Goal: Task Accomplishment & Management: Use online tool/utility

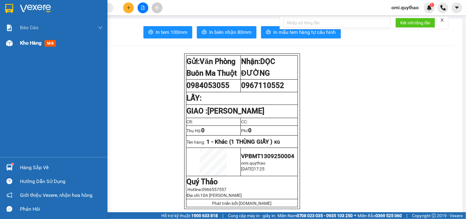
click at [13, 45] on div at bounding box center [9, 43] width 11 height 11
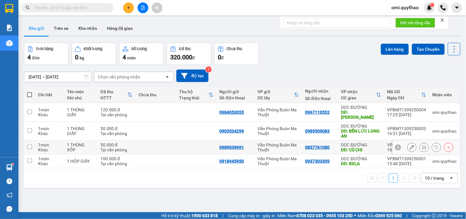
click at [275, 142] on div "Văn Phòng Buôn Ma Thuột" at bounding box center [278, 147] width 41 height 10
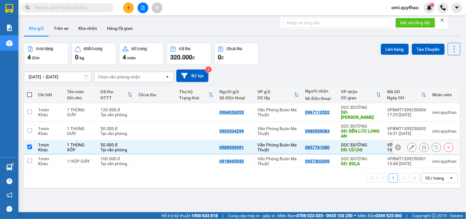
checkbox input "true"
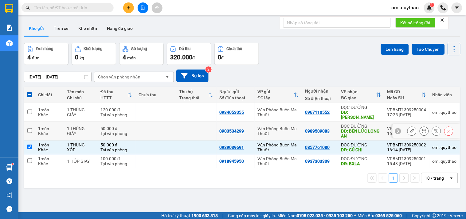
click at [271, 128] on div "Văn Phòng Buôn Ma Thuột" at bounding box center [278, 131] width 41 height 10
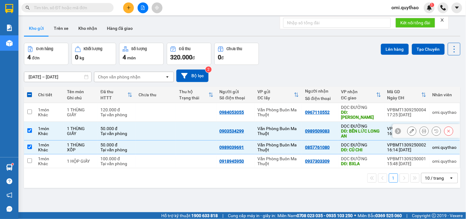
click at [293, 126] on div "Văn Phòng Buôn Ma Thuột" at bounding box center [278, 131] width 41 height 10
checkbox input "false"
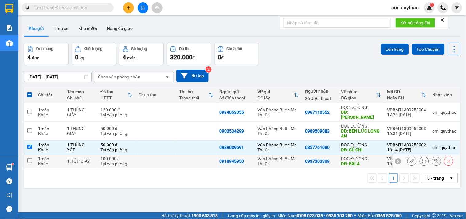
click at [271, 156] on div "Văn Phòng Buôn Ma Thuột" at bounding box center [278, 161] width 41 height 10
checkbox input "true"
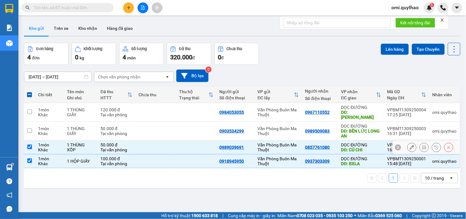
click at [267, 142] on div "Văn Phòng Buôn Ma Thuột" at bounding box center [278, 147] width 41 height 10
checkbox input "false"
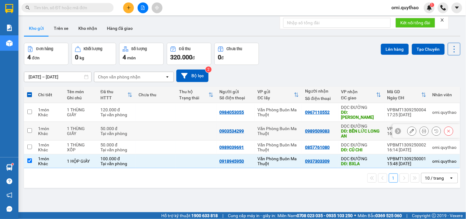
click at [270, 126] on div "Văn Phòng Buôn Ma Thuột" at bounding box center [278, 131] width 41 height 10
checkbox input "true"
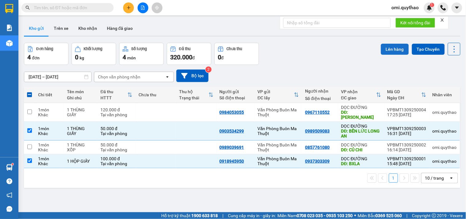
click at [389, 49] on button "Lên hàng" at bounding box center [395, 49] width 28 height 11
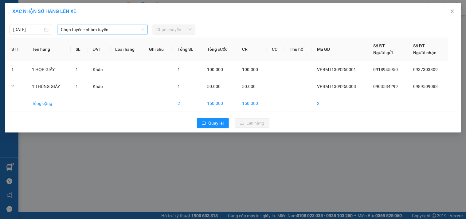
click at [91, 32] on span "Chọn tuyến - nhóm tuyến" at bounding box center [102, 29] width 83 height 9
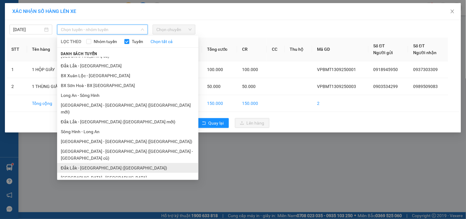
scroll to position [2, 0]
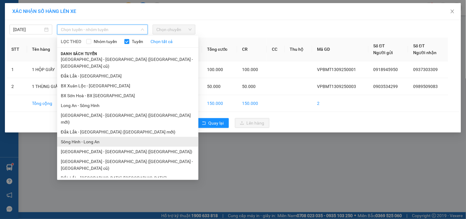
click at [80, 137] on li "Sông Hinh - Long An" at bounding box center [127, 142] width 141 height 10
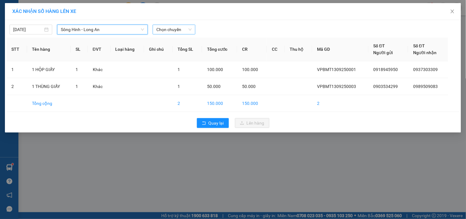
click at [167, 31] on span "Chọn chuyến" at bounding box center [173, 29] width 35 height 9
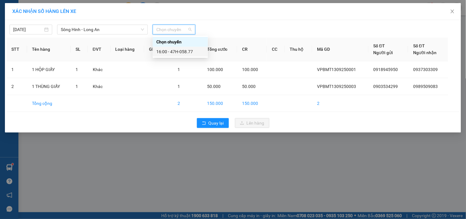
click at [179, 51] on div "16:00 - 47H-058.77" at bounding box center [180, 51] width 48 height 7
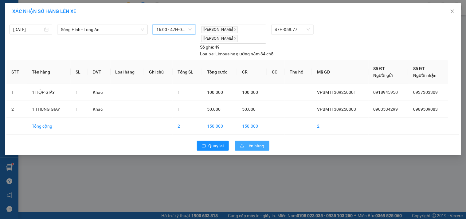
click at [244, 145] on icon "upload" at bounding box center [242, 145] width 4 height 4
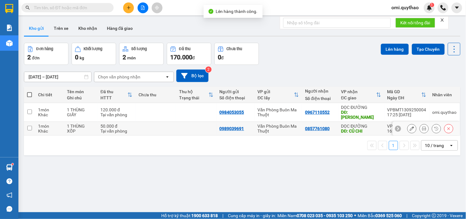
drag, startPoint x: 272, startPoint y: 122, endPoint x: 273, endPoint y: 114, distance: 7.4
click at [272, 123] on div "Văn Phòng Buôn Ma Thuột" at bounding box center [278, 128] width 41 height 10
checkbox input "true"
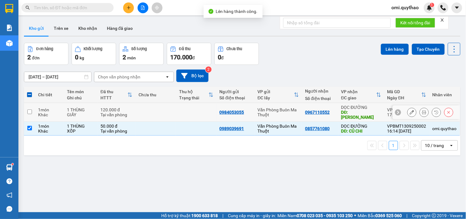
click at [274, 108] on div "Văn Phòng Buôn Ma Thuột" at bounding box center [278, 112] width 41 height 10
checkbox input "true"
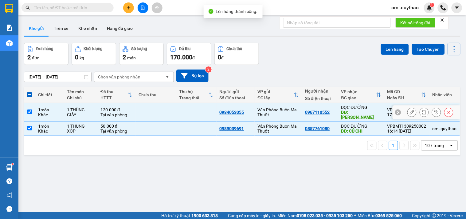
click at [274, 122] on td "Văn Phòng Buôn Ma Thuột" at bounding box center [278, 129] width 48 height 14
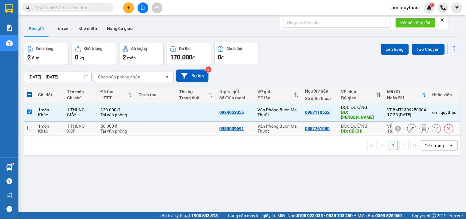
click at [274, 123] on div "Văn Phòng Buôn Ma Thuột" at bounding box center [278, 128] width 41 height 10
checkbox input "true"
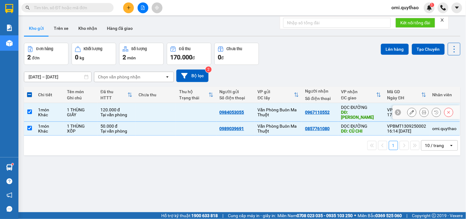
click at [274, 111] on div "Văn Phòng Buôn Ma Thuột" at bounding box center [278, 112] width 41 height 10
checkbox input "false"
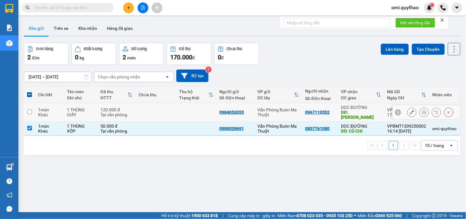
click at [277, 123] on div "Văn Phòng Buôn Ma Thuột" at bounding box center [278, 128] width 41 height 10
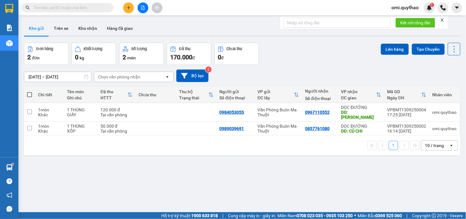
click at [279, 135] on div "1 10 / trang open" at bounding box center [242, 145] width 436 height 20
click at [273, 123] on div "Văn Phòng Buôn Ma Thuột" at bounding box center [278, 128] width 41 height 10
checkbox input "true"
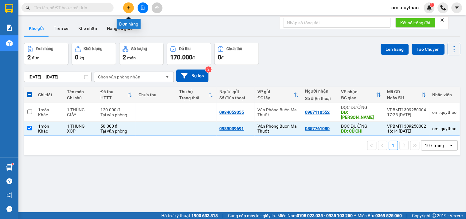
click at [127, 10] on button at bounding box center [128, 7] width 11 height 11
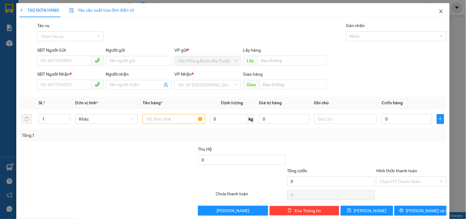
click at [438, 12] on icon "close" at bounding box center [440, 11] width 5 height 5
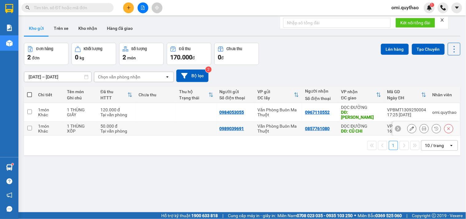
click at [368, 128] on div "DĐ: CỦ CHI" at bounding box center [361, 130] width 40 height 5
checkbox input "true"
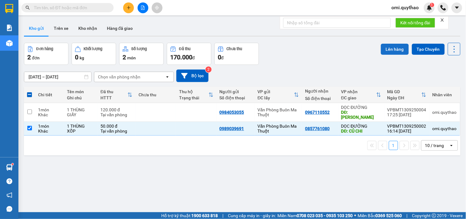
click at [385, 53] on button "Lên hàng" at bounding box center [395, 49] width 28 height 11
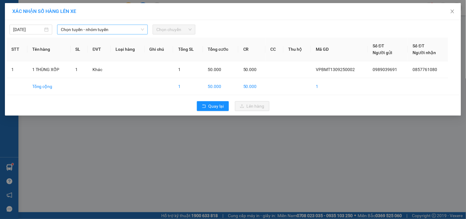
click at [113, 31] on span "Chọn tuyến - nhóm tuyến" at bounding box center [102, 29] width 83 height 9
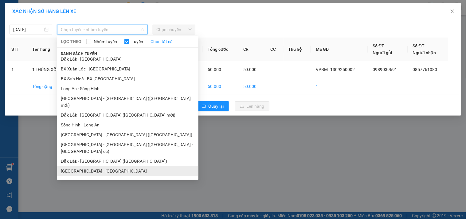
scroll to position [37, 0]
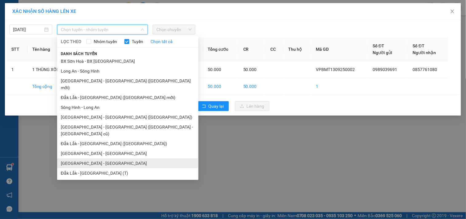
click at [86, 158] on li "[GEOGRAPHIC_DATA] - [GEOGRAPHIC_DATA]" at bounding box center [127, 163] width 141 height 10
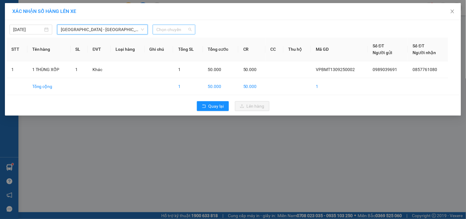
click at [167, 29] on span "Chọn chuyến" at bounding box center [173, 29] width 35 height 9
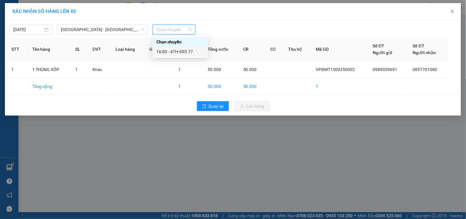
drag, startPoint x: 188, startPoint y: 52, endPoint x: 219, endPoint y: 63, distance: 33.6
click at [187, 52] on div "16:00 - 47H-095.77" at bounding box center [180, 51] width 48 height 7
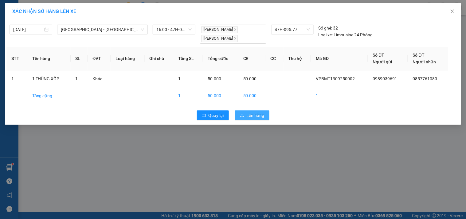
click at [243, 114] on icon "upload" at bounding box center [242, 115] width 4 height 4
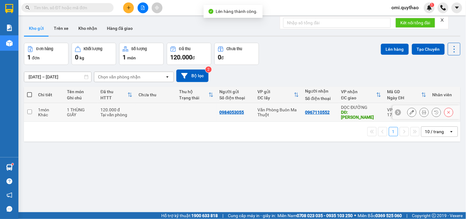
click at [283, 107] on div "Văn Phòng Buôn Ma Thuột" at bounding box center [278, 112] width 41 height 10
checkbox input "true"
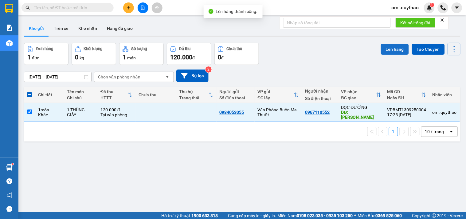
click at [400, 52] on button "Lên hàng" at bounding box center [395, 49] width 28 height 11
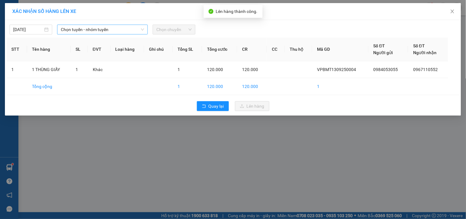
click at [91, 33] on span "Chọn tuyến - nhóm tuyến" at bounding box center [102, 29] width 83 height 9
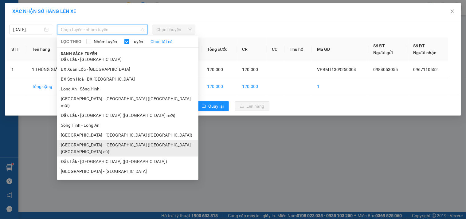
scroll to position [37, 0]
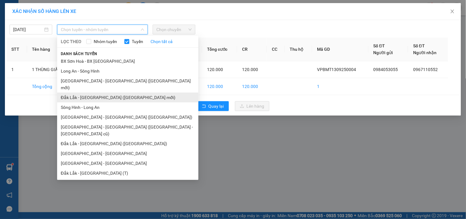
click at [84, 92] on li "Đắk Lắk - [GEOGRAPHIC_DATA] ([GEOGRAPHIC_DATA] mới)" at bounding box center [127, 97] width 141 height 10
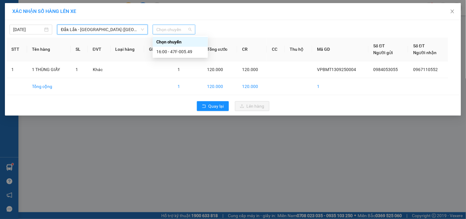
click at [178, 28] on span "Chọn chuyến" at bounding box center [173, 29] width 35 height 9
click at [170, 53] on div "16:00 - 47F-005.49" at bounding box center [180, 51] width 48 height 7
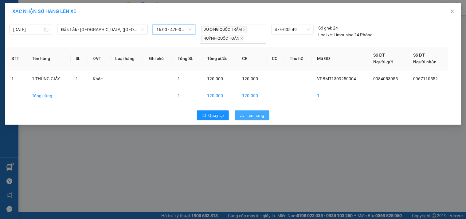
click at [244, 117] on icon "upload" at bounding box center [242, 115] width 4 height 4
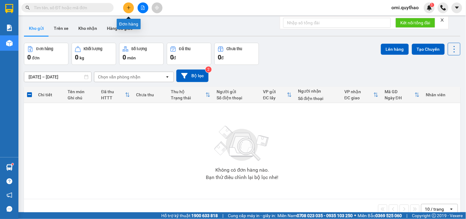
click at [127, 9] on icon "plus" at bounding box center [128, 8] width 4 height 4
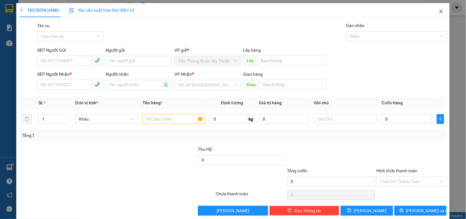
click at [438, 10] on span "Close" at bounding box center [440, 11] width 17 height 17
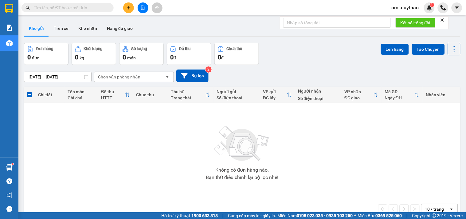
click at [140, 10] on button at bounding box center [143, 7] width 11 height 11
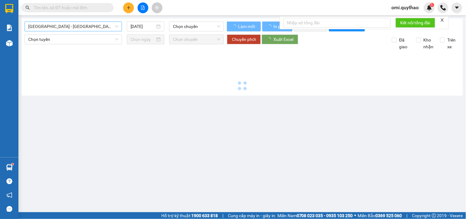
click at [67, 30] on span "[GEOGRAPHIC_DATA] - [GEOGRAPHIC_DATA] ([GEOGRAPHIC_DATA] - [GEOGRAPHIC_DATA] cũ)" at bounding box center [73, 26] width 90 height 9
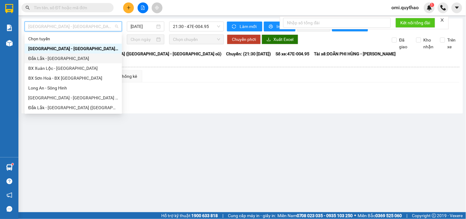
click at [139, 107] on div "[GEOGRAPHIC_DATA] - [GEOGRAPHIC_DATA] ([GEOGRAPHIC_DATA] - [GEOGRAPHIC_DATA] cũ…" at bounding box center [241, 65] width 441 height 95
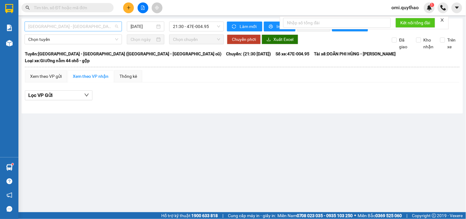
click at [82, 27] on span "[GEOGRAPHIC_DATA] - [GEOGRAPHIC_DATA] ([GEOGRAPHIC_DATA] - [GEOGRAPHIC_DATA] cũ)" at bounding box center [73, 26] width 90 height 9
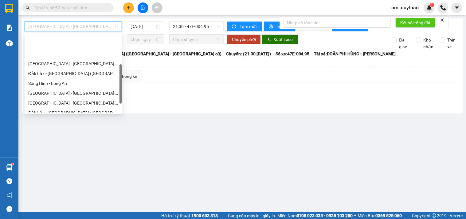
scroll to position [68, 0]
